Goal: Information Seeking & Learning: Learn about a topic

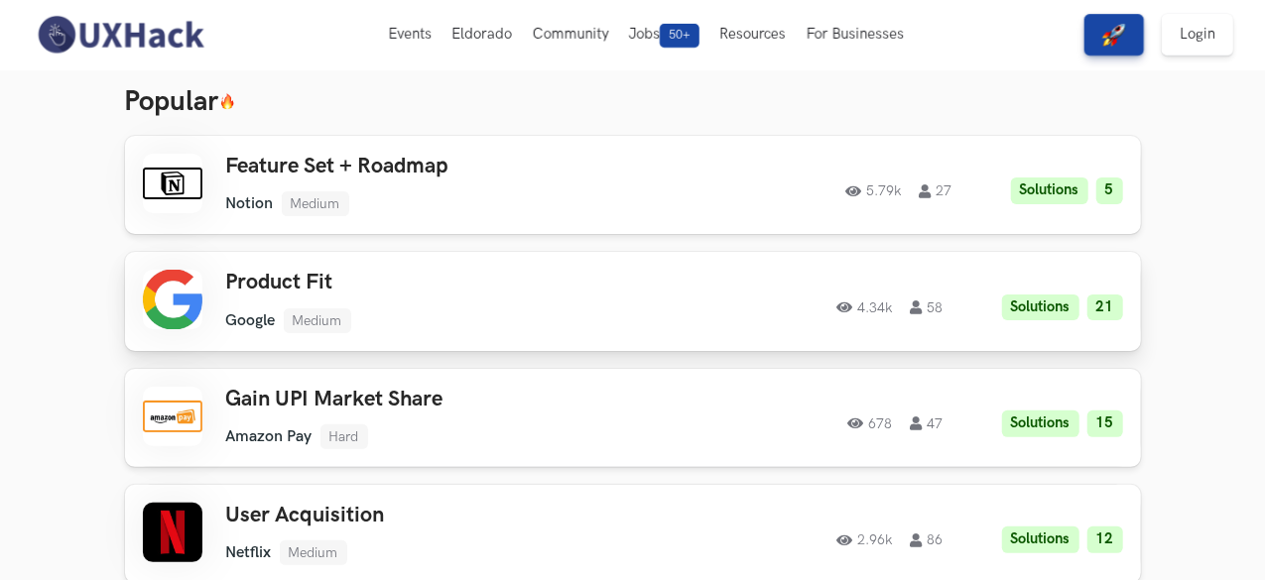
scroll to position [99, 0]
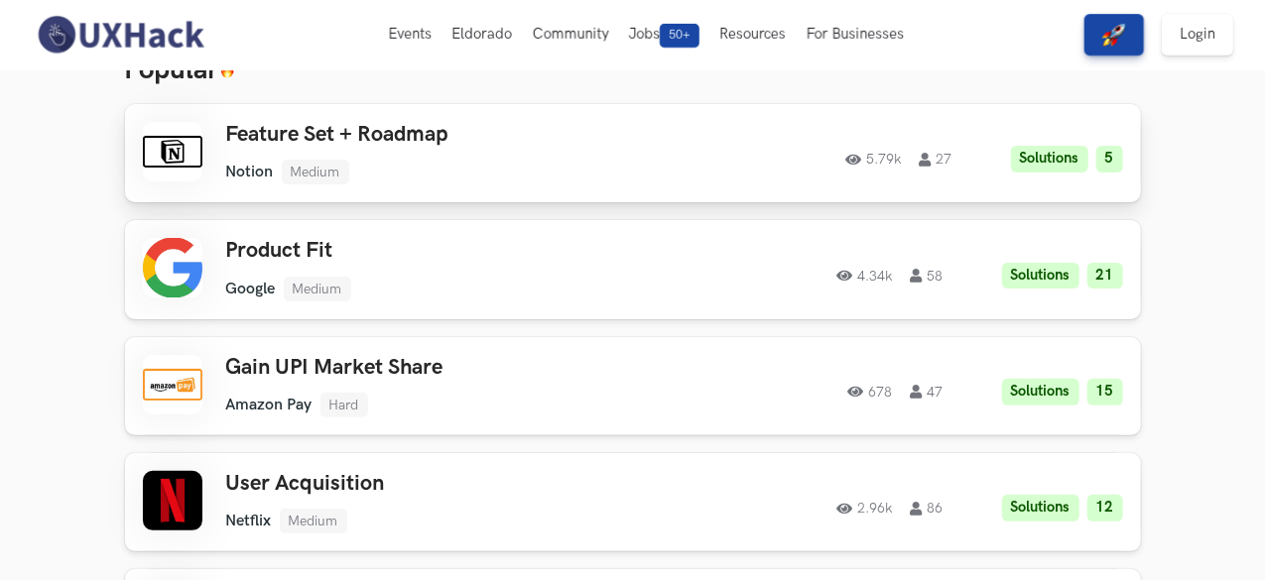
click at [1123, 144] on div "5.79k 27 Solutions 5" at bounding box center [916, 153] width 413 height 39
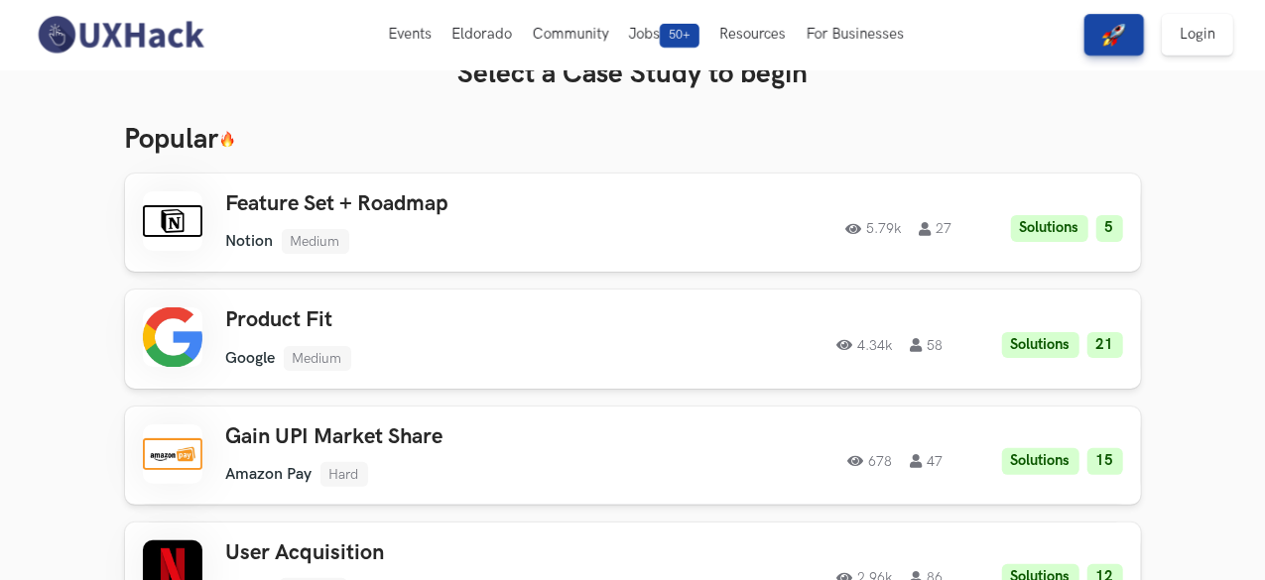
scroll to position [0, 0]
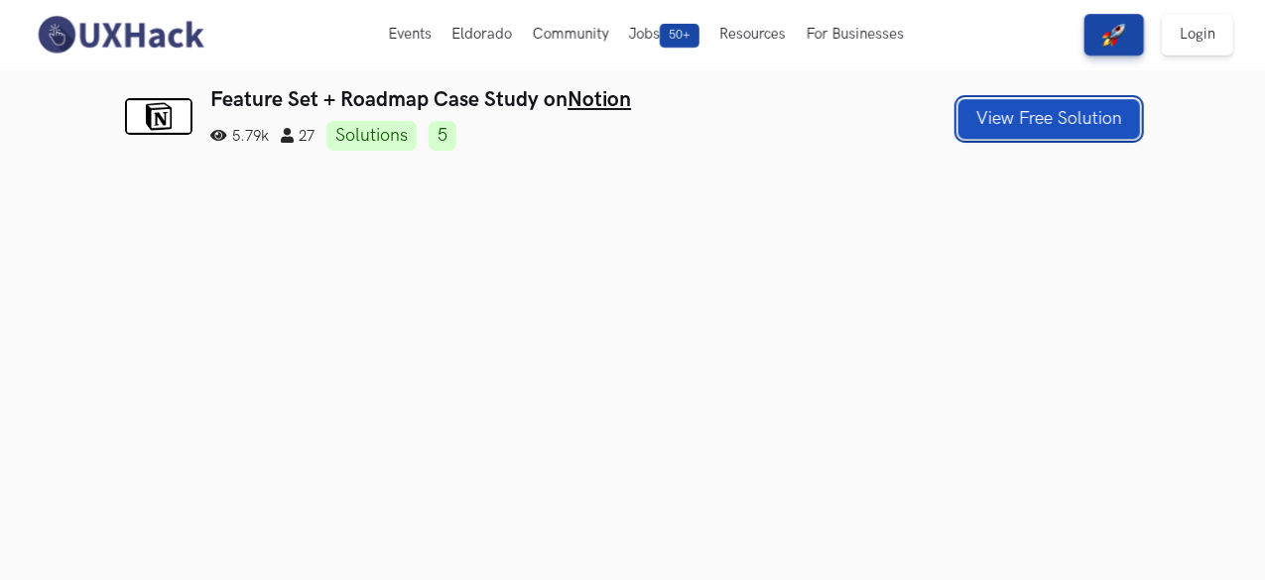
click at [1127, 126] on button "View Free Solution" at bounding box center [1049, 119] width 182 height 40
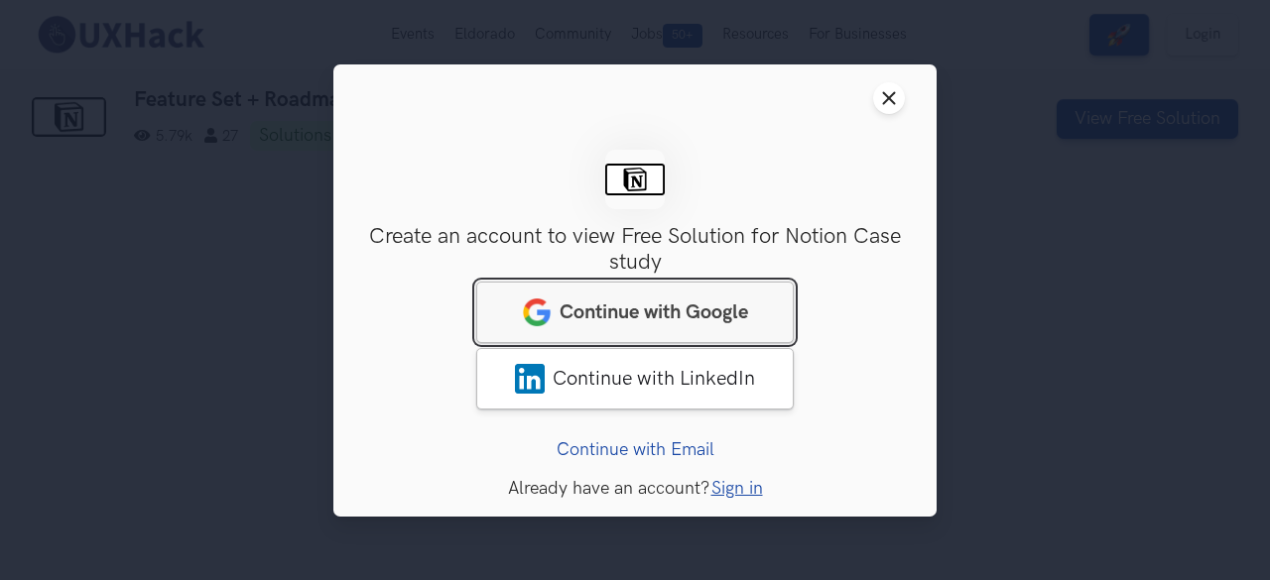
click at [663, 313] on span "Continue with Google" at bounding box center [653, 312] width 188 height 24
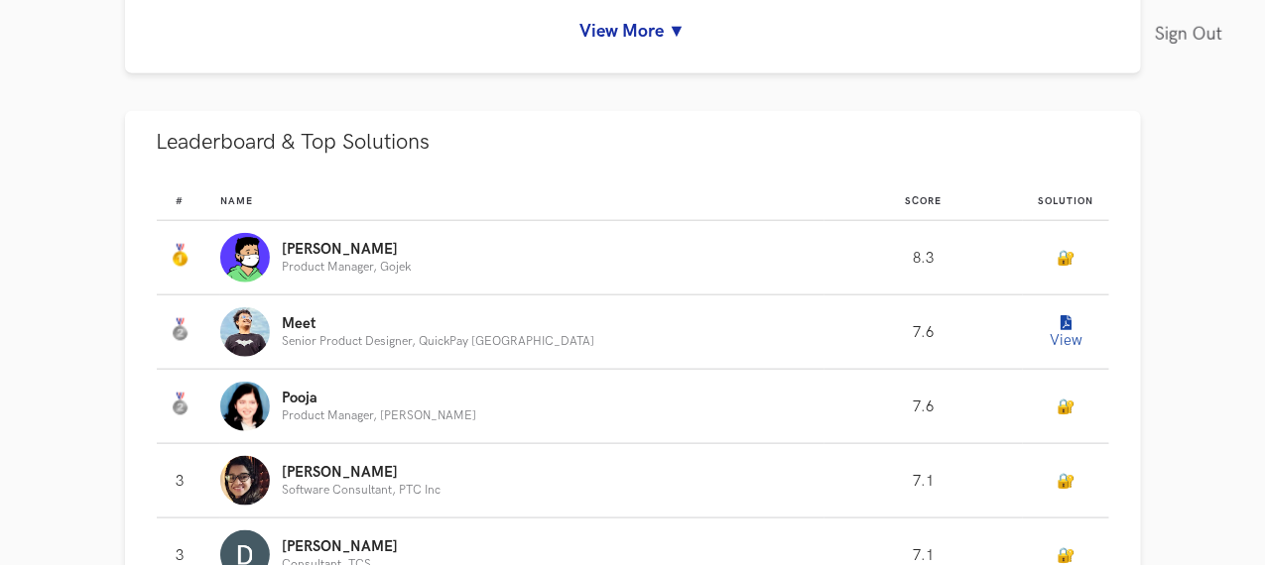
scroll to position [992, 0]
click at [597, 41] on link "View More ▼" at bounding box center [633, 30] width 952 height 21
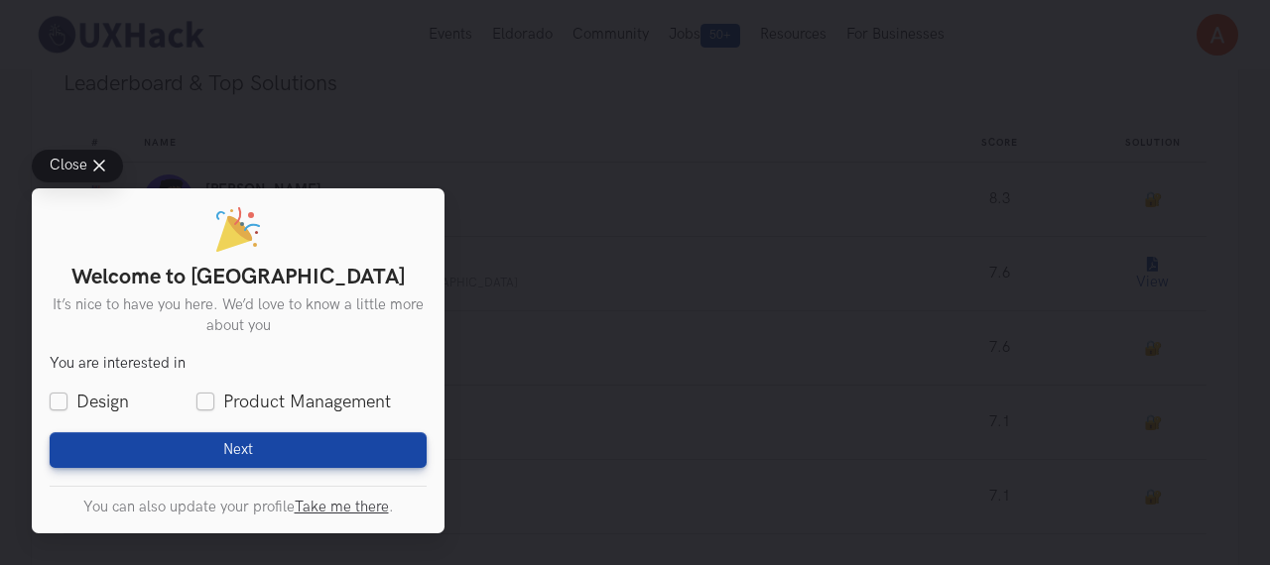
scroll to position [1887, 0]
click at [75, 166] on span "Close" at bounding box center [69, 166] width 38 height 15
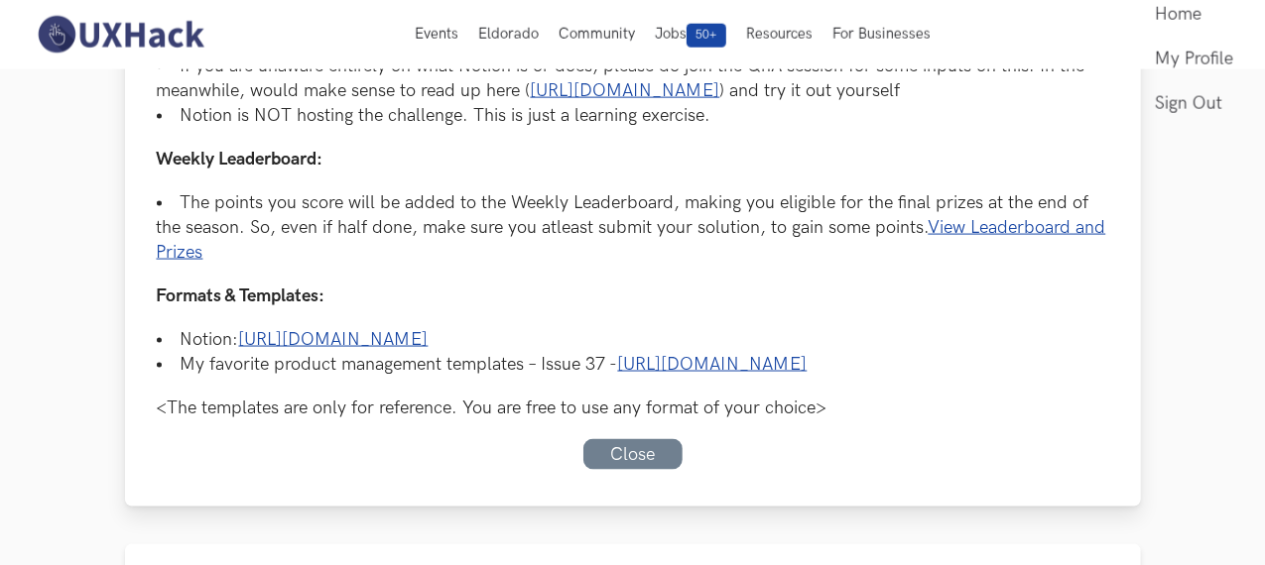
scroll to position [1091, 0]
